Goal: Information Seeking & Learning: Learn about a topic

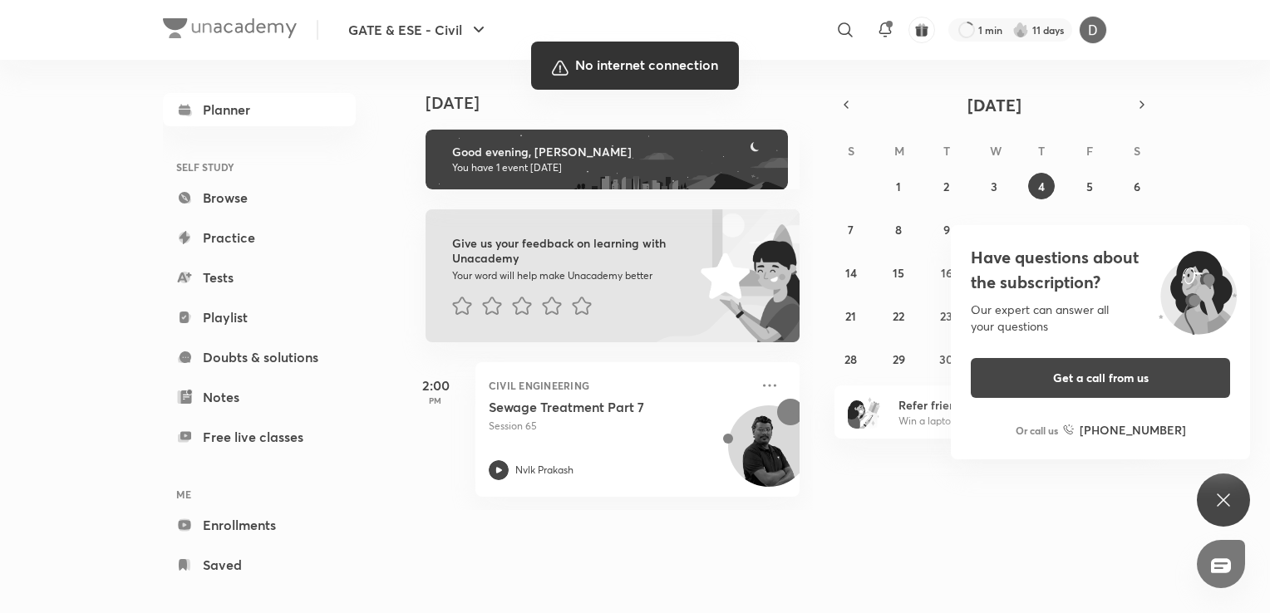
click at [1060, 554] on div at bounding box center [635, 306] width 1270 height 613
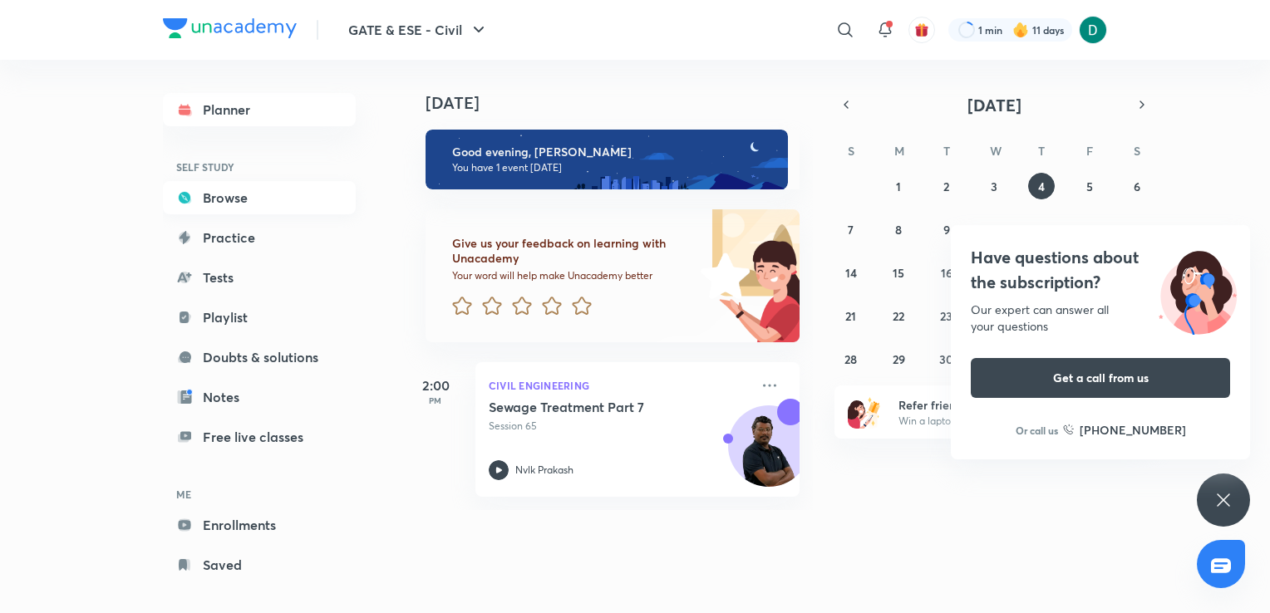
click at [225, 211] on link "Browse" at bounding box center [259, 197] width 193 height 33
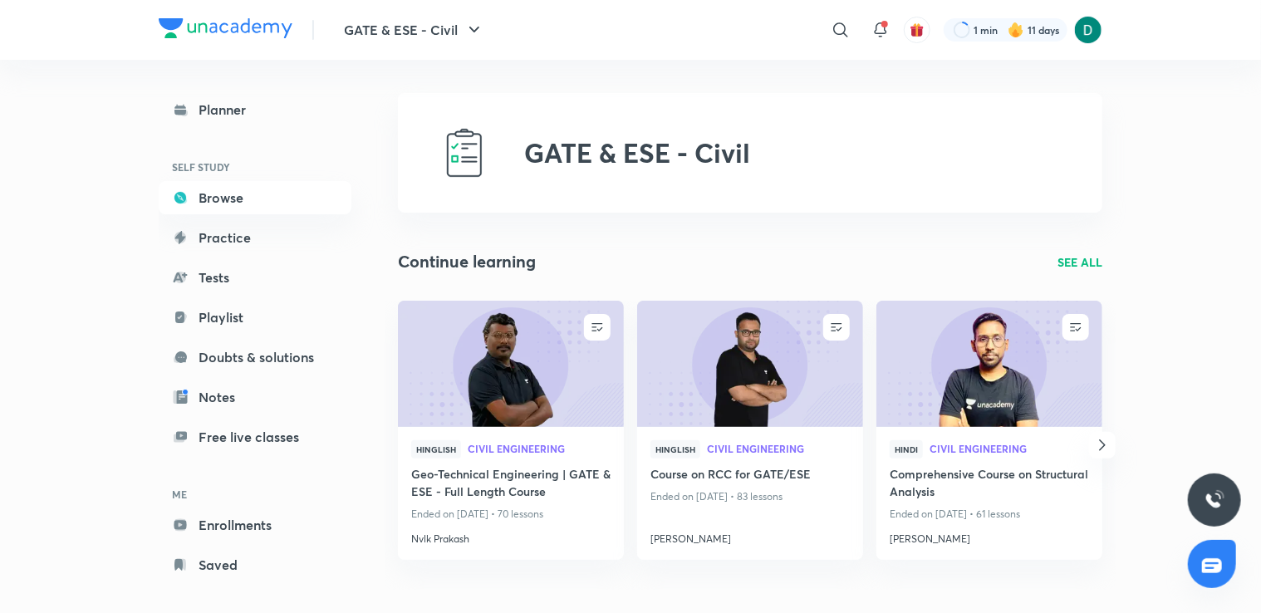
click at [436, 499] on h4 "Geo-Technical Engineering | GATE & ESE - Full Length Course" at bounding box center [510, 484] width 199 height 38
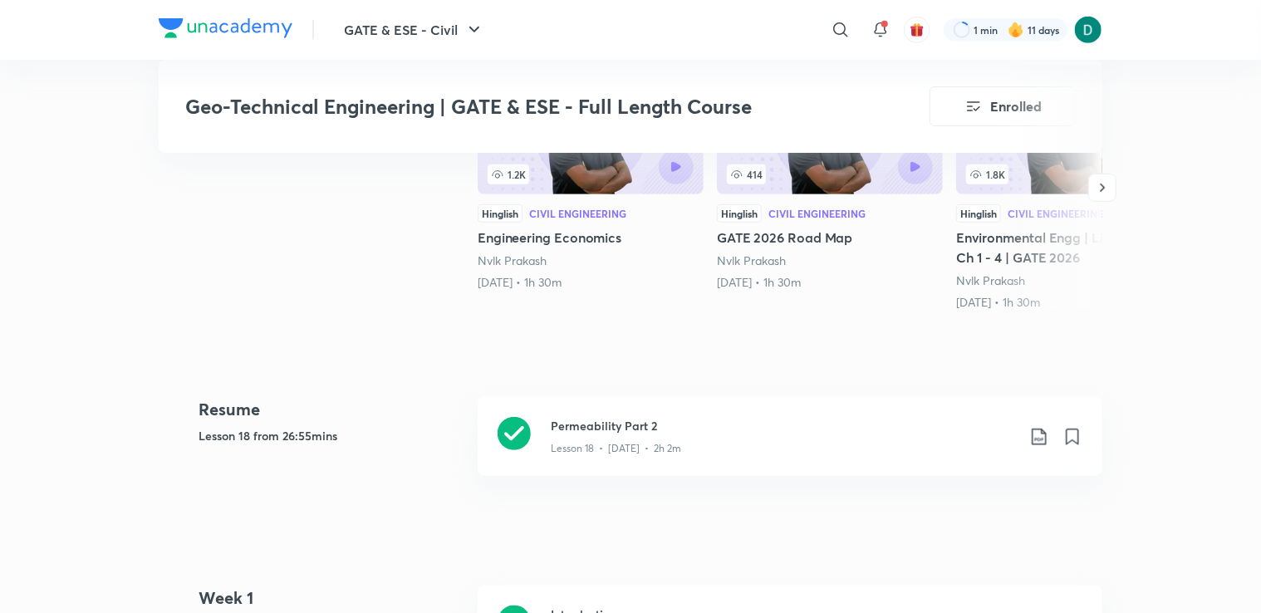
scroll to position [582, 0]
click at [613, 437] on div "Lesson 18 • [DATE] • 2h 2m" at bounding box center [783, 445] width 465 height 22
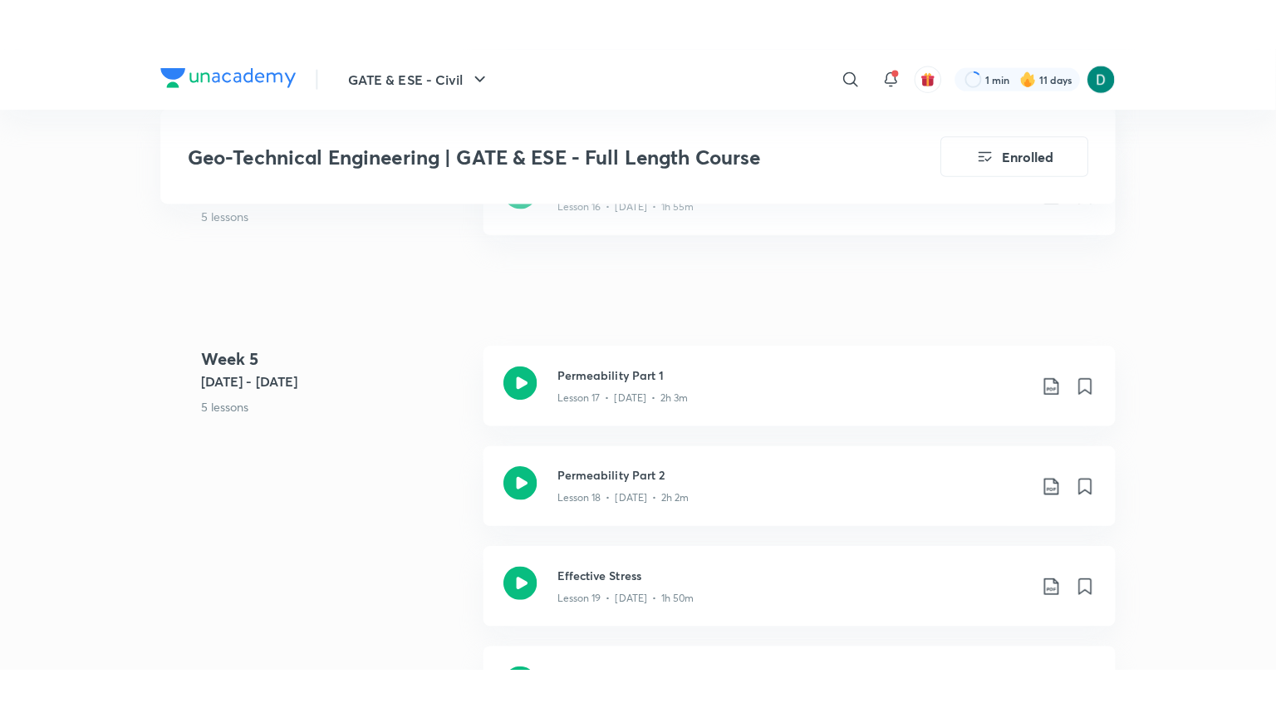
scroll to position [2815, 0]
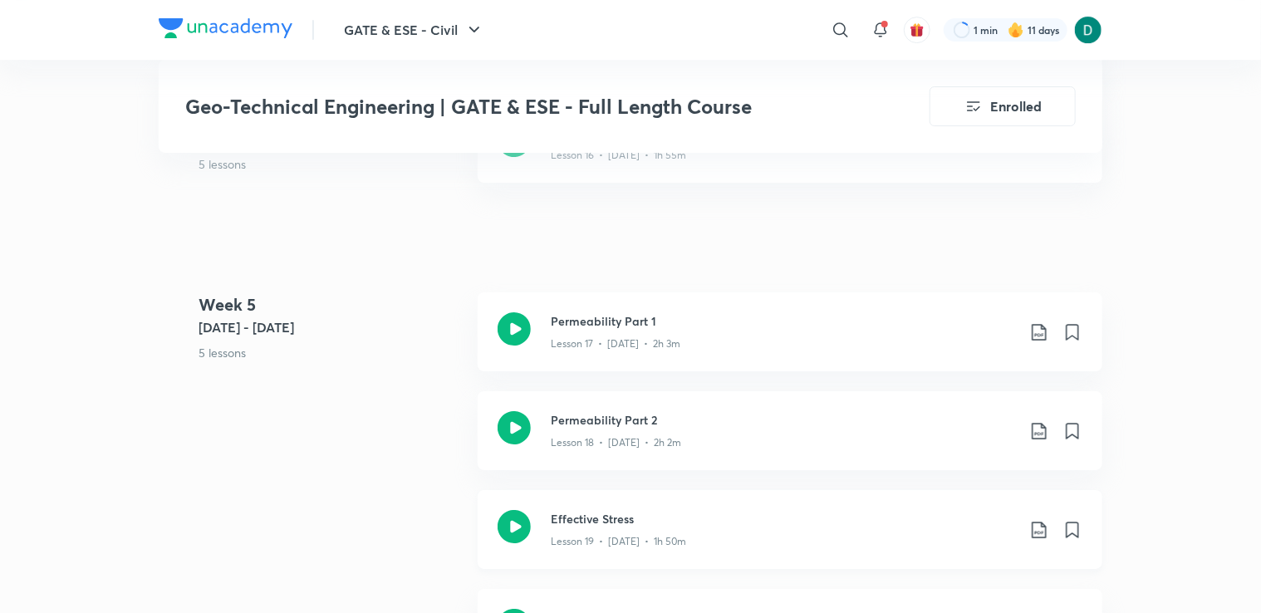
click at [576, 537] on p "Lesson 19 • [DATE] • 1h 50m" at bounding box center [618, 541] width 135 height 15
drag, startPoint x: 602, startPoint y: 612, endPoint x: 918, endPoint y: 655, distance: 318.6
